Goal: Navigation & Orientation: Find specific page/section

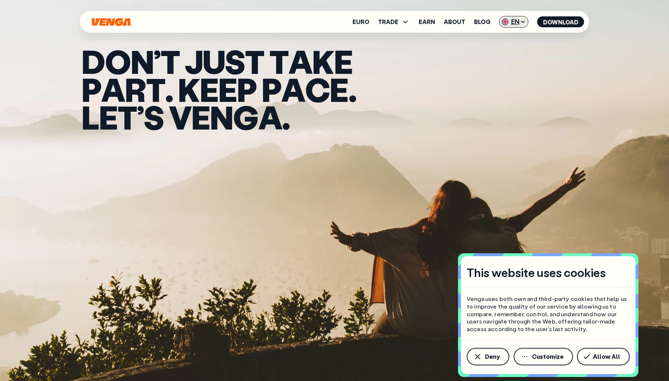
click at [512, 18] on span "EN" at bounding box center [513, 22] width 29 height 12
click at [237, 103] on span "g" at bounding box center [245, 117] width 25 height 28
click at [360, 21] on link "Euro" at bounding box center [361, 22] width 17 height 6
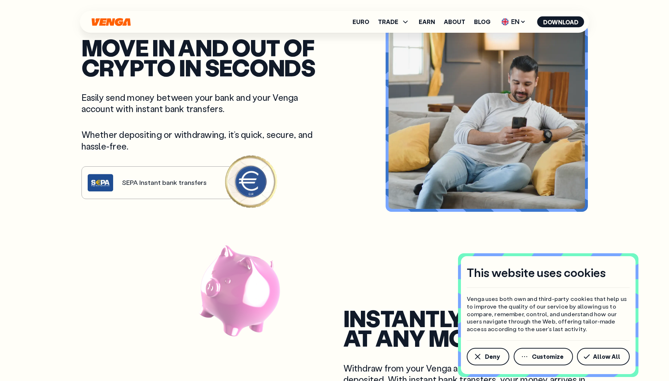
scroll to position [385, 0]
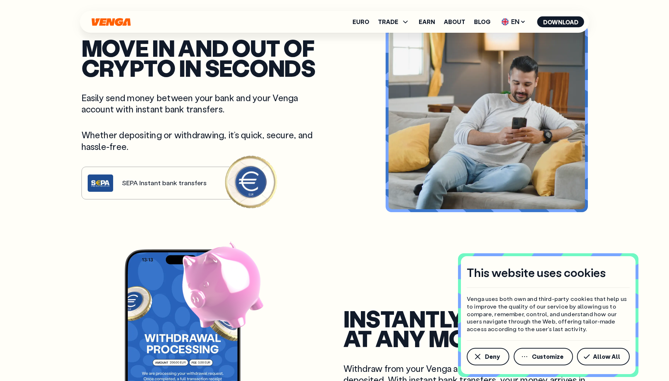
click at [116, 25] on icon "Home" at bounding box center [111, 22] width 41 height 8
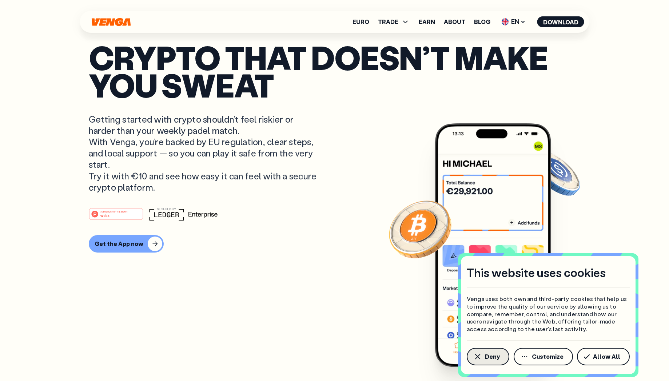
click at [488, 355] on span "Deny" at bounding box center [492, 357] width 15 height 6
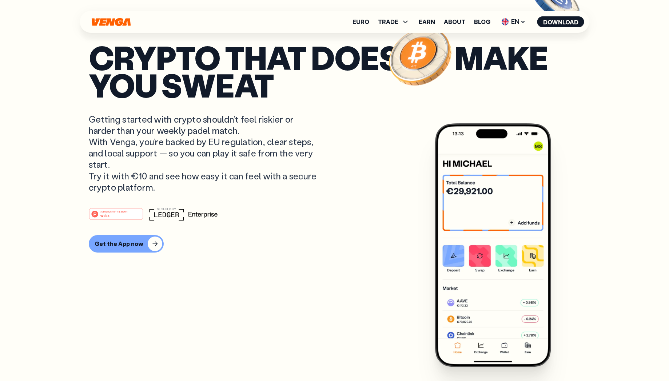
scroll to position [67, 0]
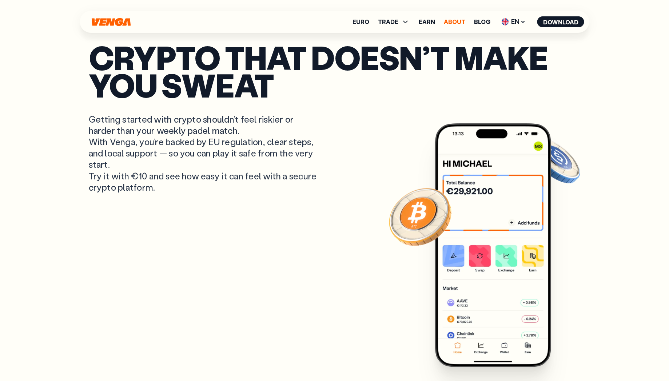
click at [448, 21] on link "About" at bounding box center [454, 22] width 21 height 6
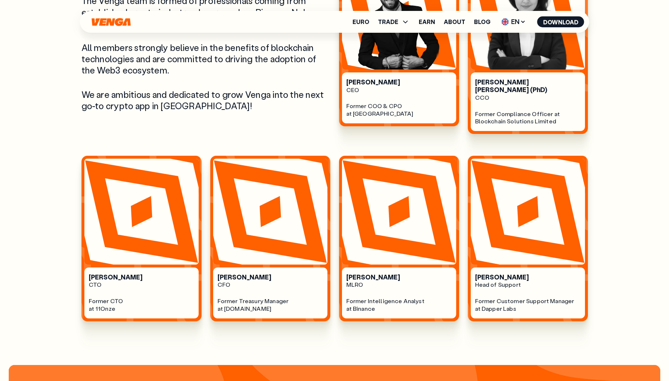
scroll to position [464, 0]
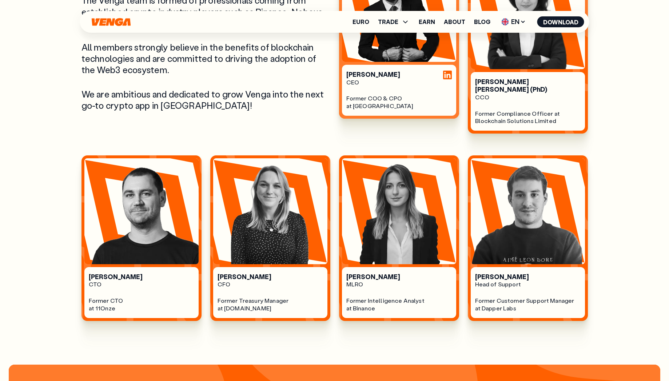
click at [386, 91] on div "[PERSON_NAME] CEO Former COO & CPO at [GEOGRAPHIC_DATA]" at bounding box center [399, 90] width 106 height 39
